Goal: Task Accomplishment & Management: Manage account settings

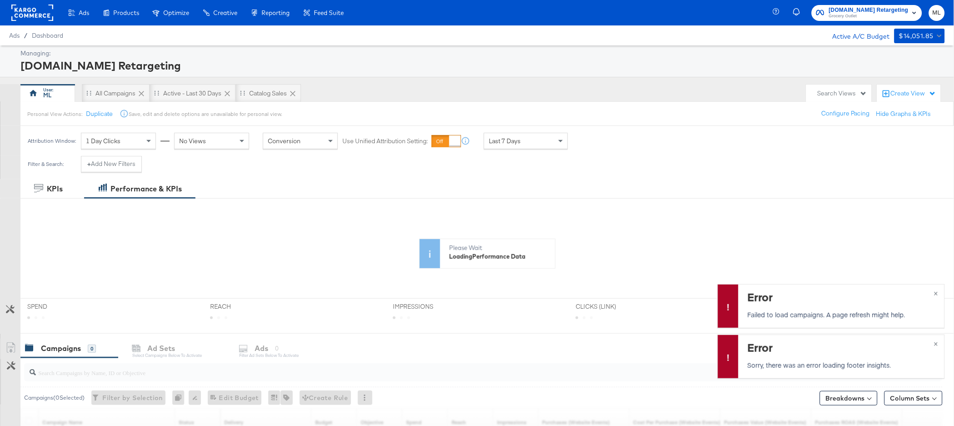
click at [837, 11] on span "[DOMAIN_NAME] Retargeting" at bounding box center [869, 10] width 80 height 10
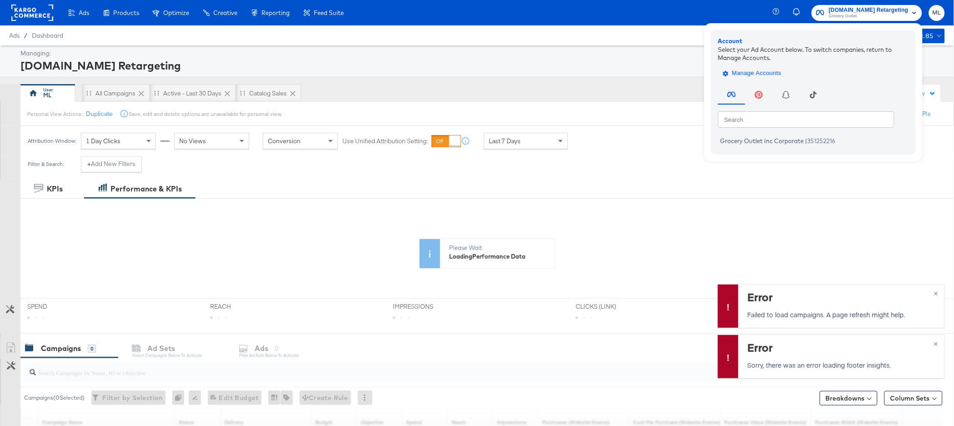
click at [735, 71] on span "Manage Accounts" at bounding box center [753, 73] width 57 height 10
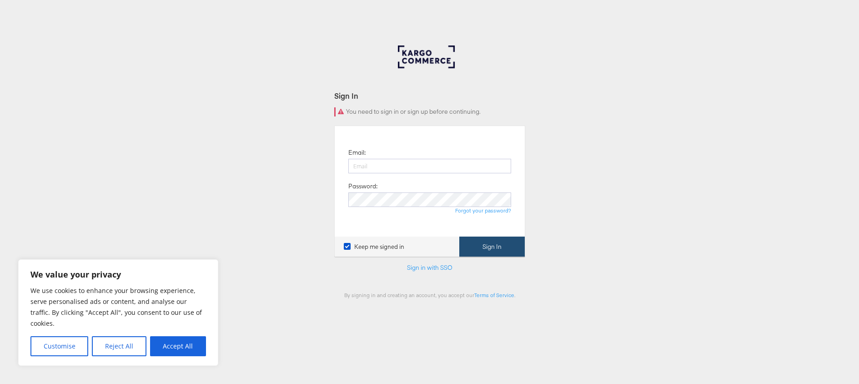
type input "Monica.Love@kargo.com"
click at [478, 249] on button "Sign In" at bounding box center [491, 246] width 65 height 20
